Goal: Book appointment/travel/reservation

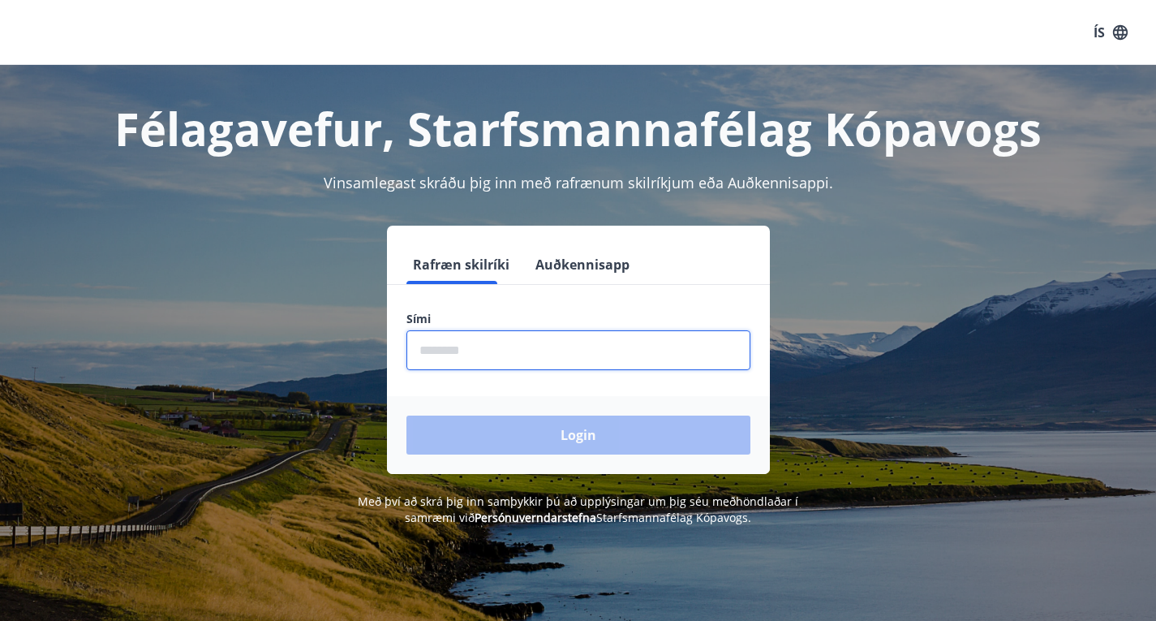
click at [467, 343] on input "phone" at bounding box center [579, 350] width 344 height 40
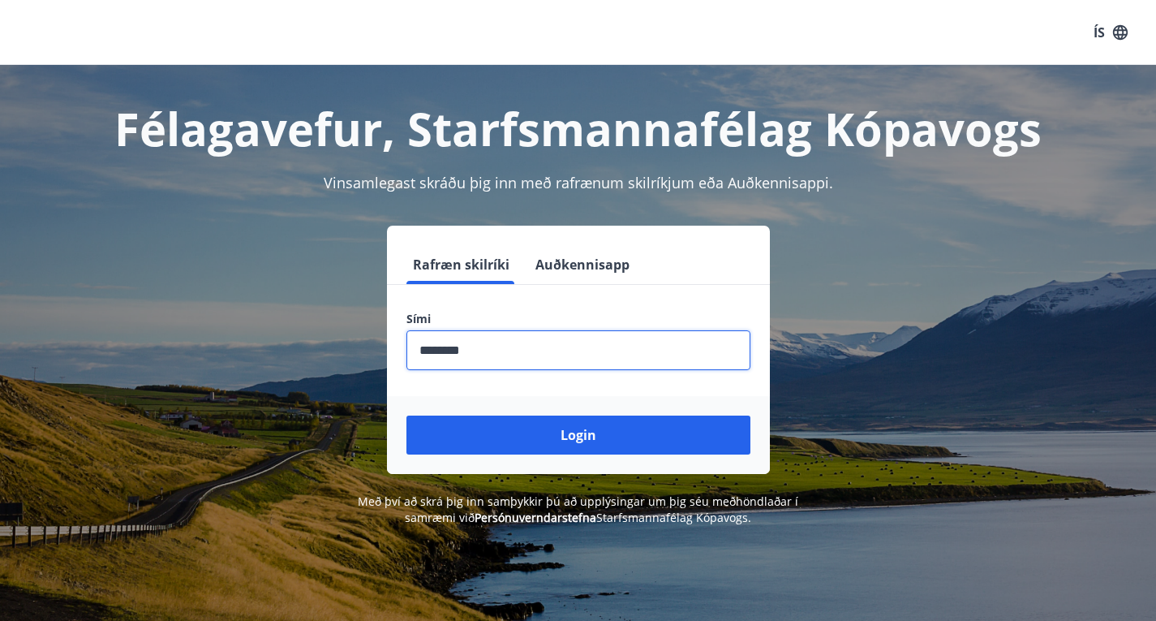
type input "********"
click at [407, 415] on button "Login" at bounding box center [579, 434] width 344 height 39
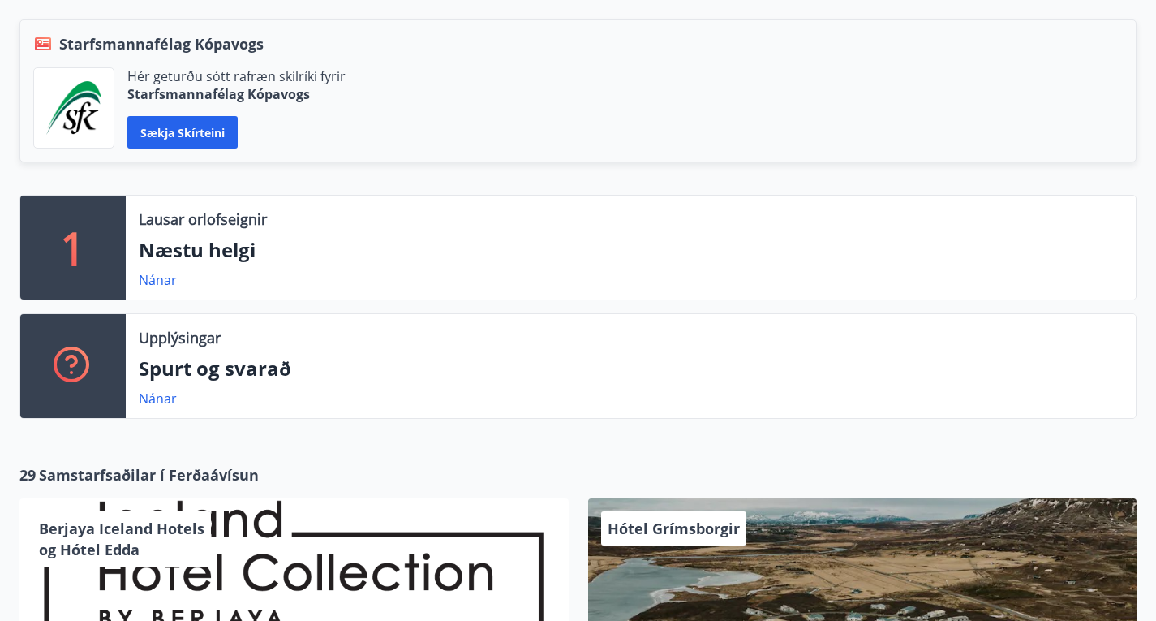
scroll to position [364, 0]
click at [164, 270] on link "Nánar" at bounding box center [158, 279] width 38 height 18
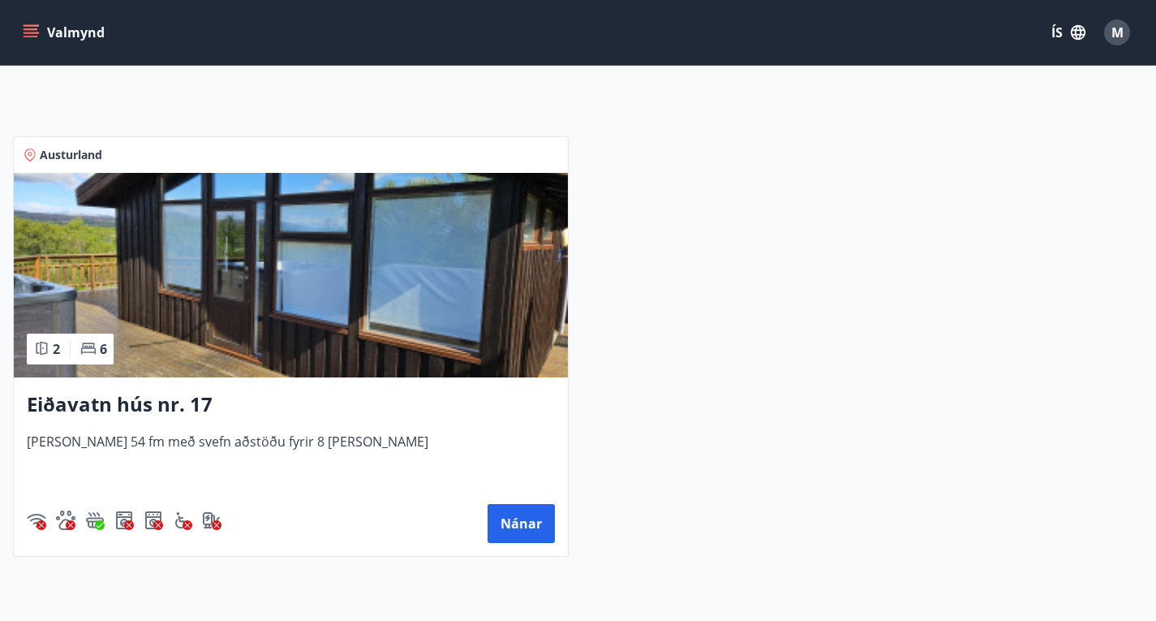
scroll to position [265, 0]
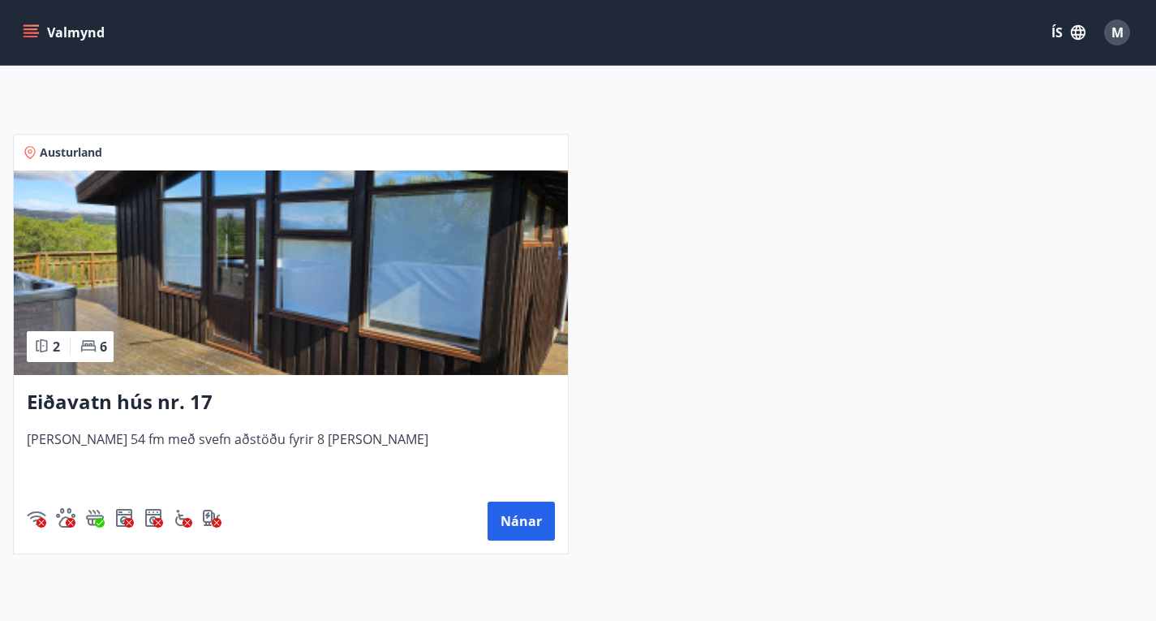
click at [233, 329] on img at bounding box center [291, 272] width 554 height 204
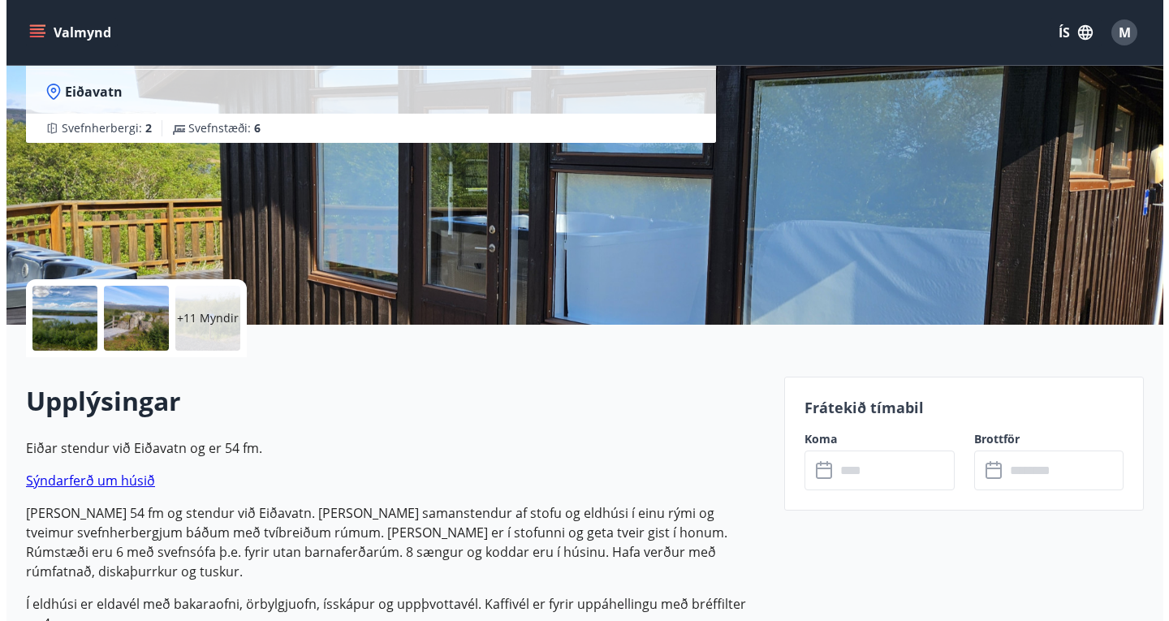
scroll to position [165, 0]
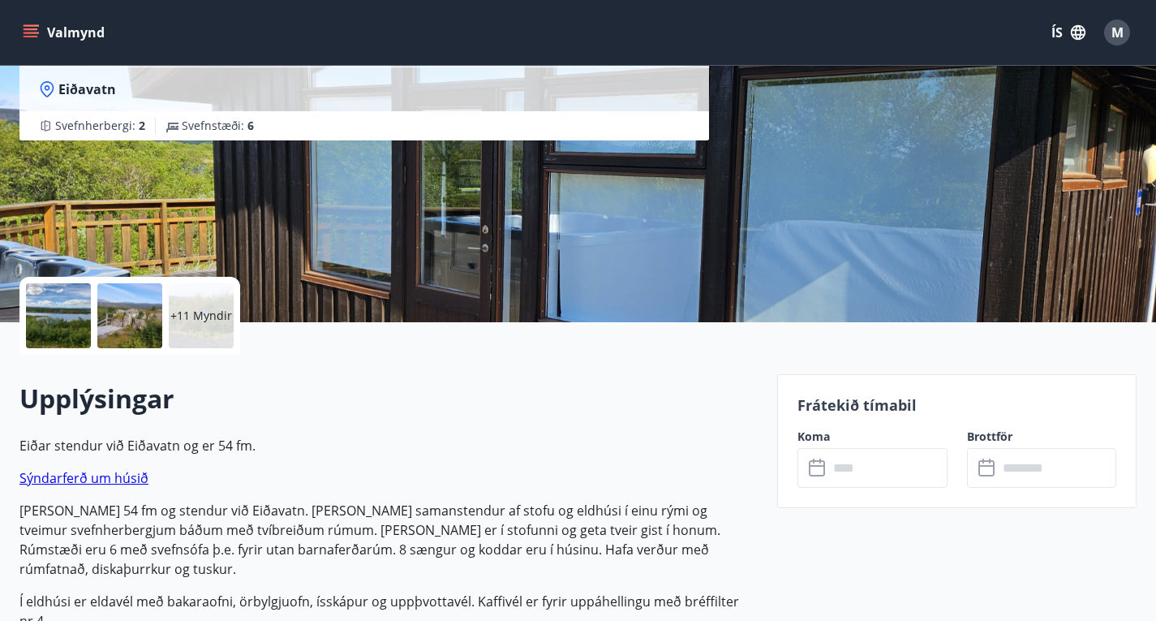
click at [202, 317] on p "+11 Myndir" at bounding box center [201, 316] width 62 height 16
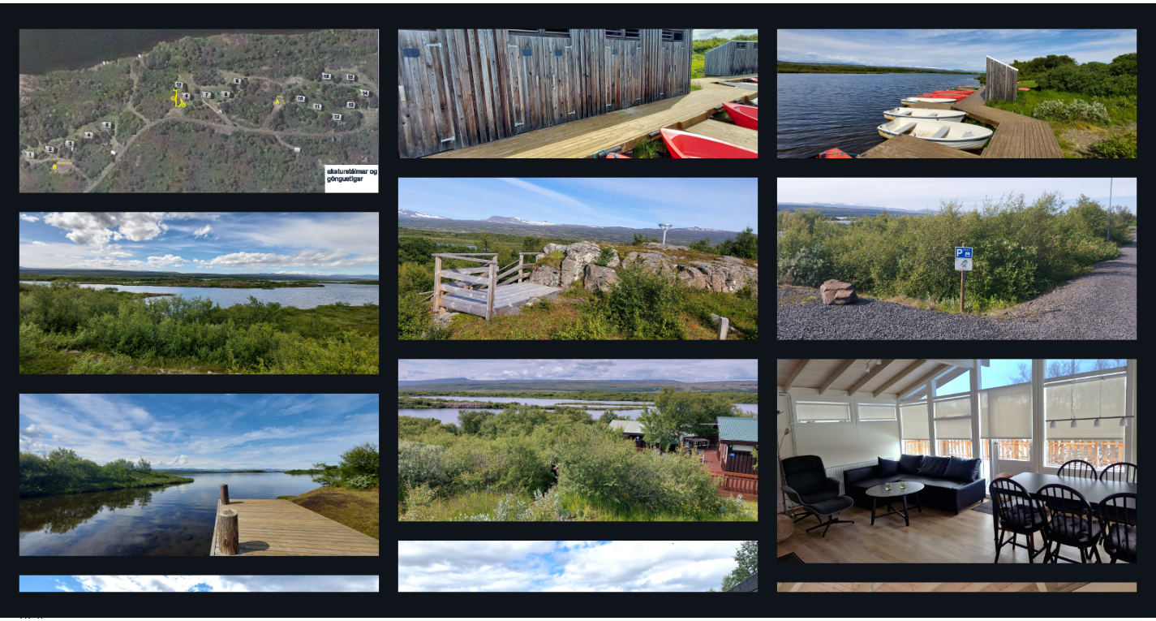
scroll to position [0, 0]
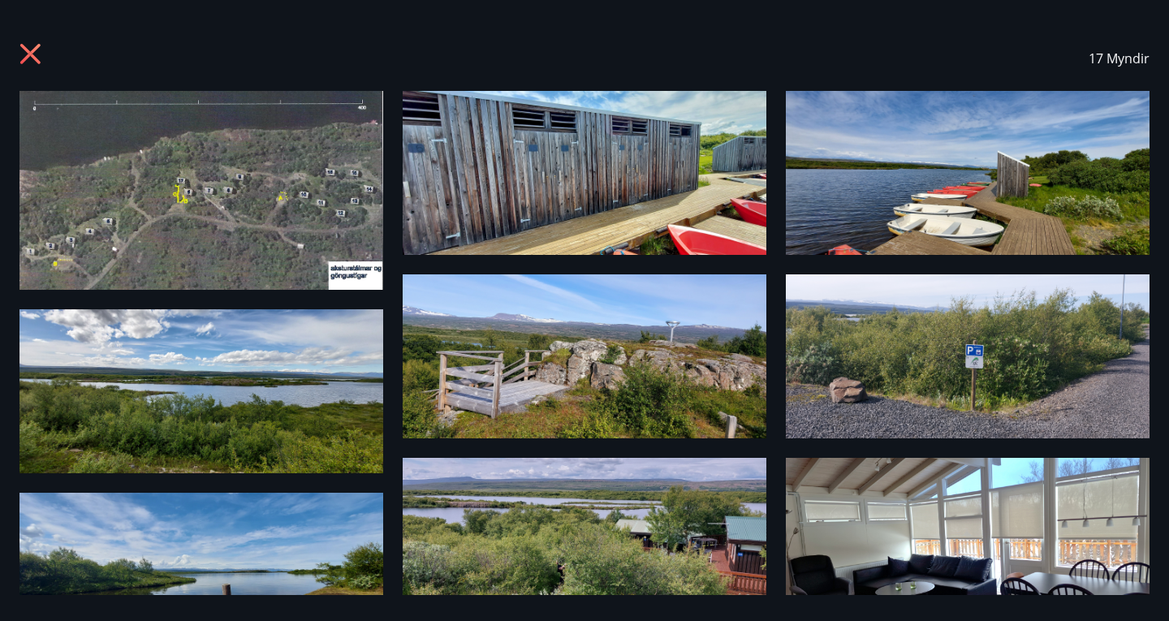
click at [34, 39] on div "17 Myndir" at bounding box center [584, 58] width 1130 height 65
click at [34, 47] on icon at bounding box center [32, 56] width 26 height 26
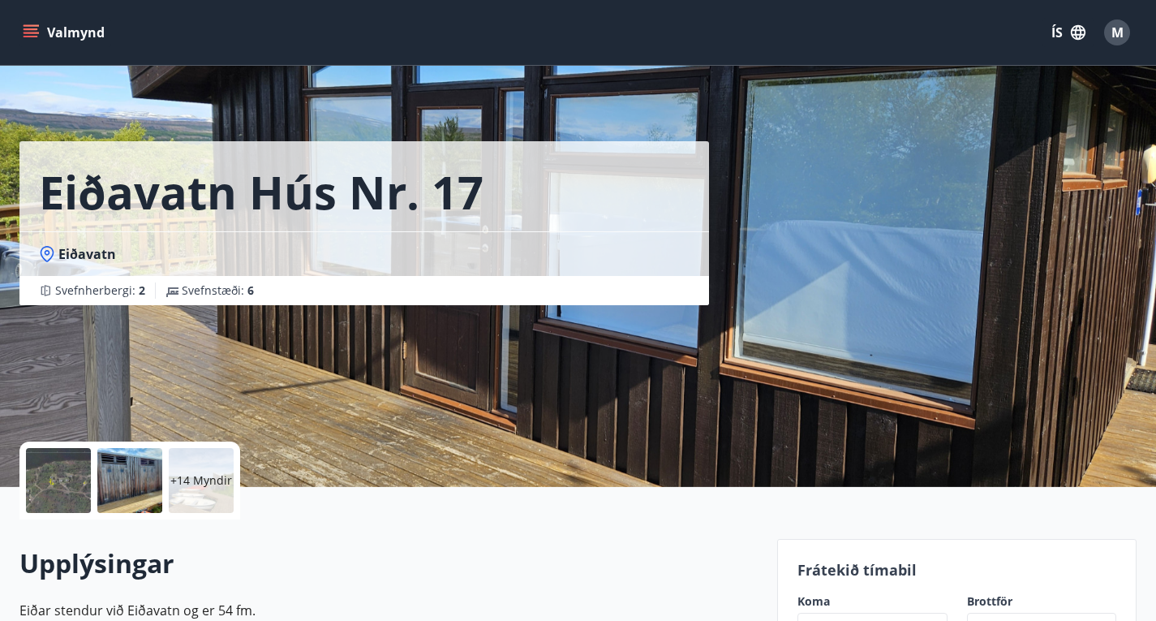
click at [34, 19] on button "Valmynd" at bounding box center [65, 32] width 92 height 29
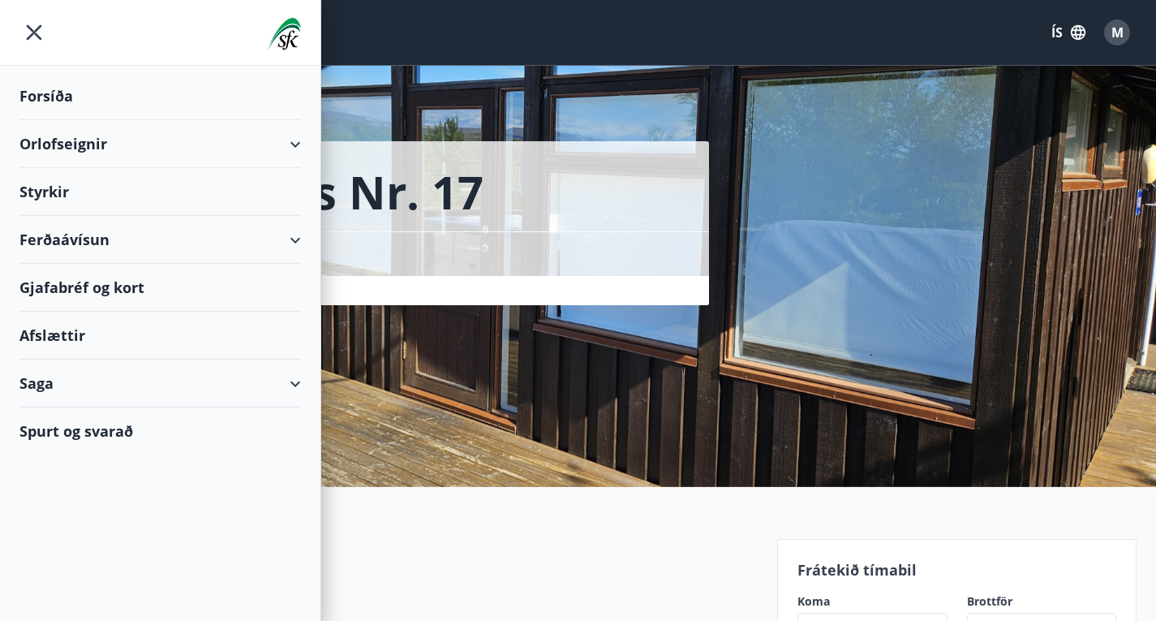
click at [46, 280] on div "Gjafabréf og kort" at bounding box center [160, 288] width 282 height 48
